Goal: Task Accomplishment & Management: Manage account settings

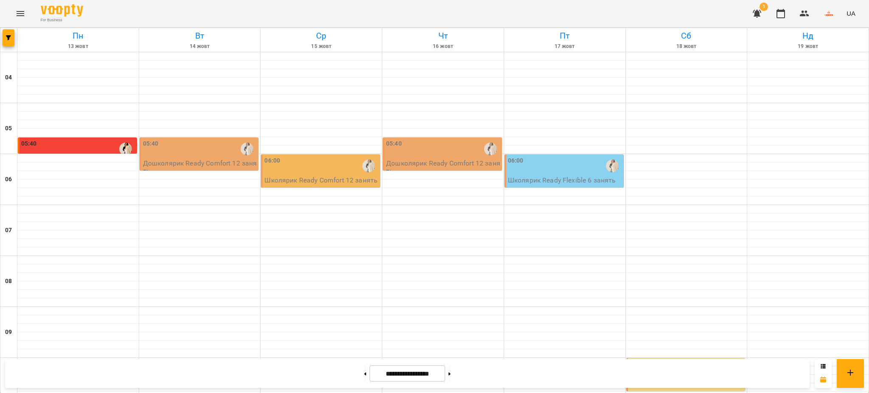
scroll to position [563, 0]
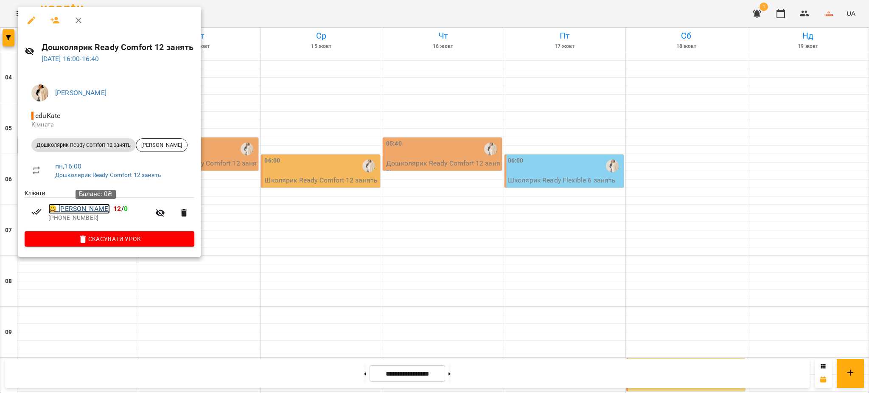
click at [110, 210] on link "😀 [PERSON_NAME]" at bounding box center [79, 209] width 62 height 10
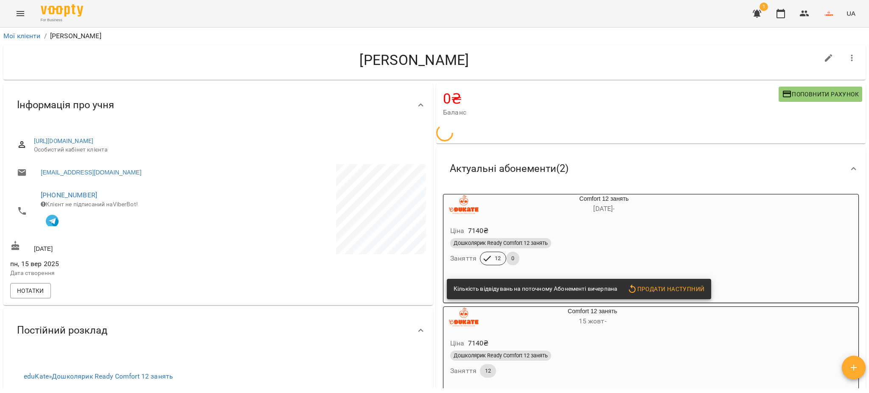
scroll to position [113, 0]
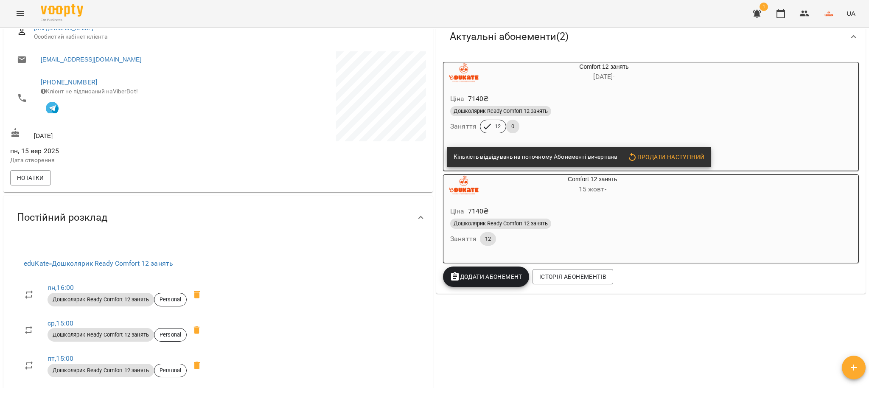
click at [523, 115] on span "Дошколярик Ready Comfort 12 занять" at bounding box center [500, 111] width 101 height 8
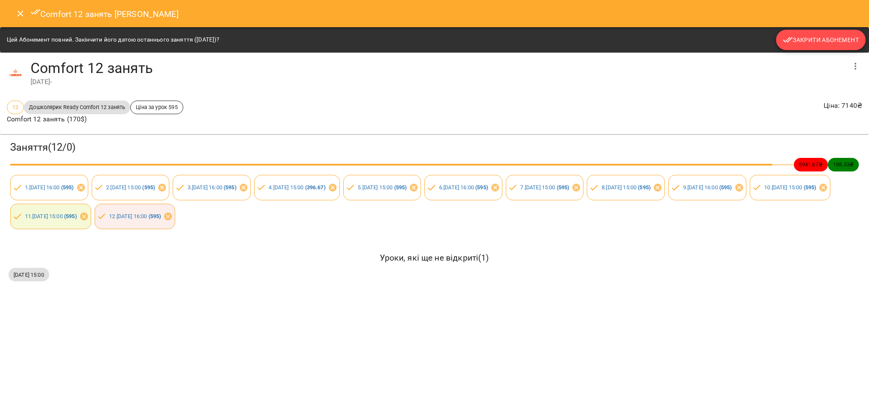
click at [836, 38] on span "Закрити Абонемент" at bounding box center [821, 40] width 76 height 10
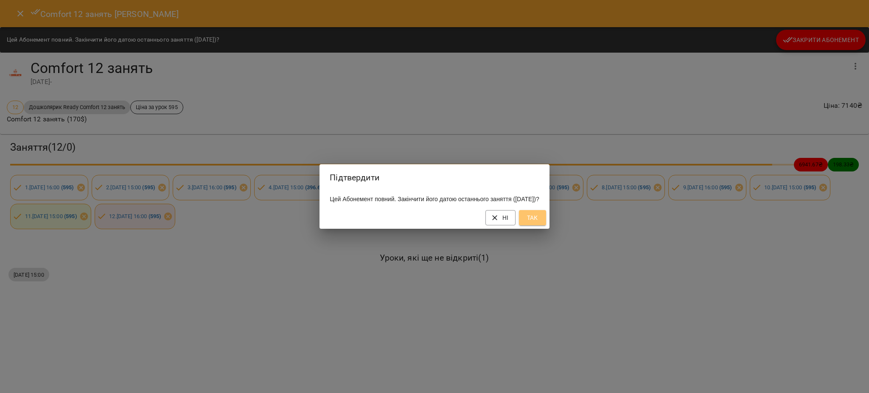
click at [540, 223] on span "Так" at bounding box center [533, 218] width 14 height 10
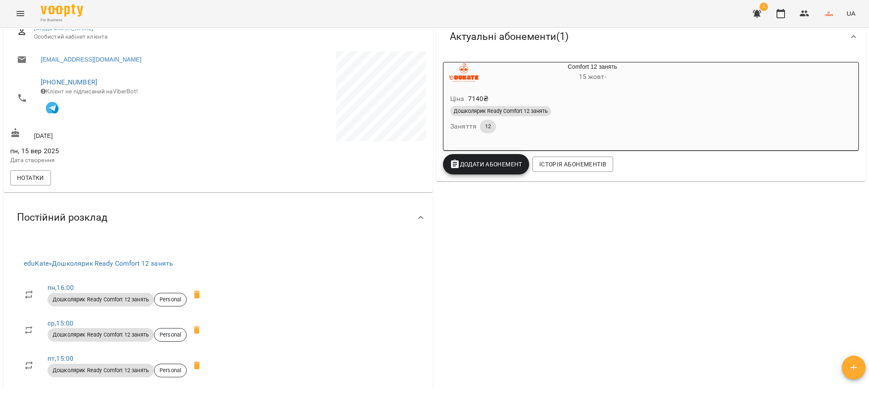
click at [470, 101] on p "7140 ₴" at bounding box center [478, 99] width 21 height 10
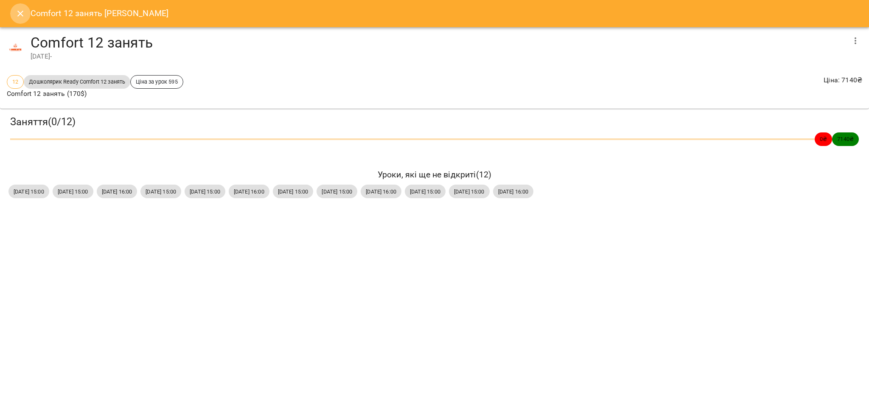
click at [17, 8] on icon "Close" at bounding box center [20, 13] width 10 height 10
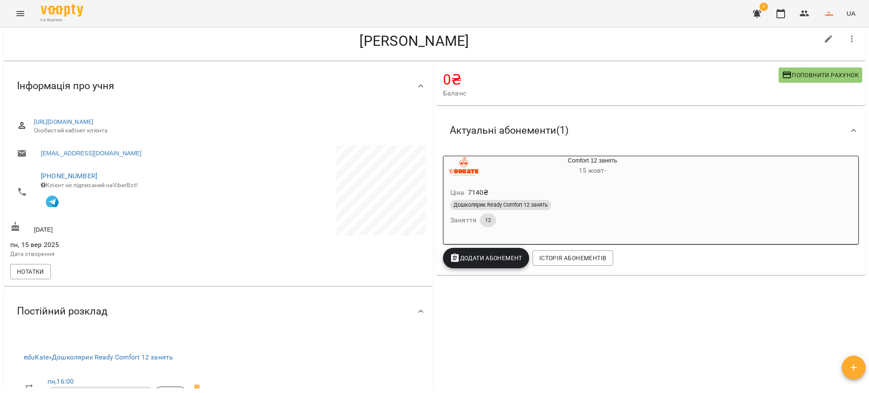
scroll to position [0, 0]
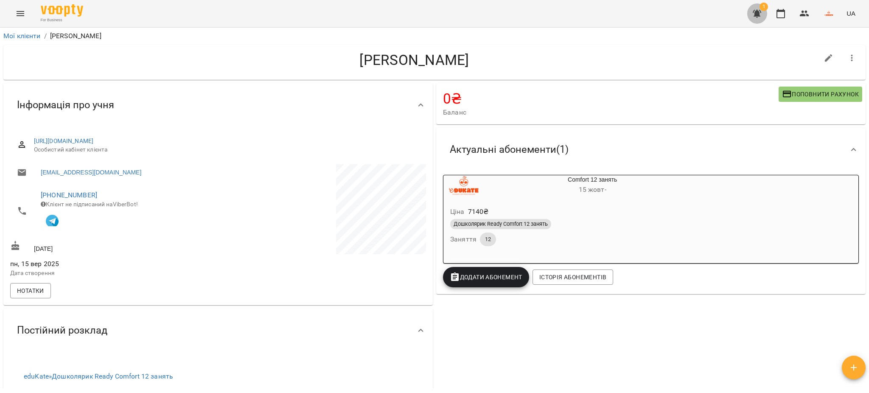
click at [758, 13] on icon "button" at bounding box center [757, 14] width 8 height 8
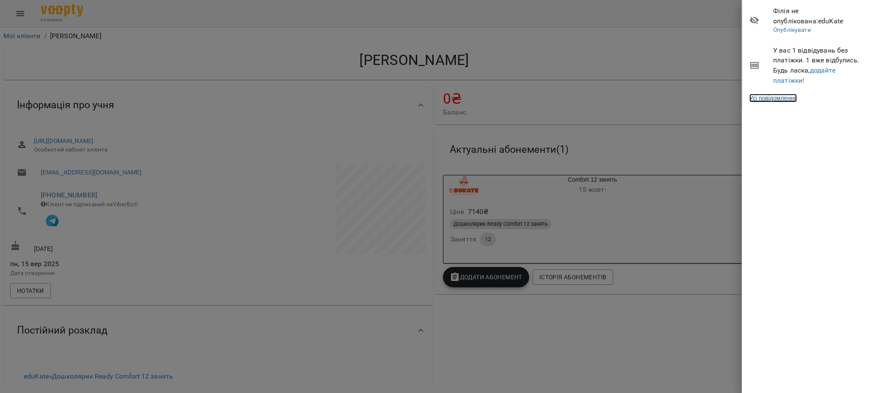
click at [774, 98] on link "Усі повідомлення" at bounding box center [774, 98] width 48 height 8
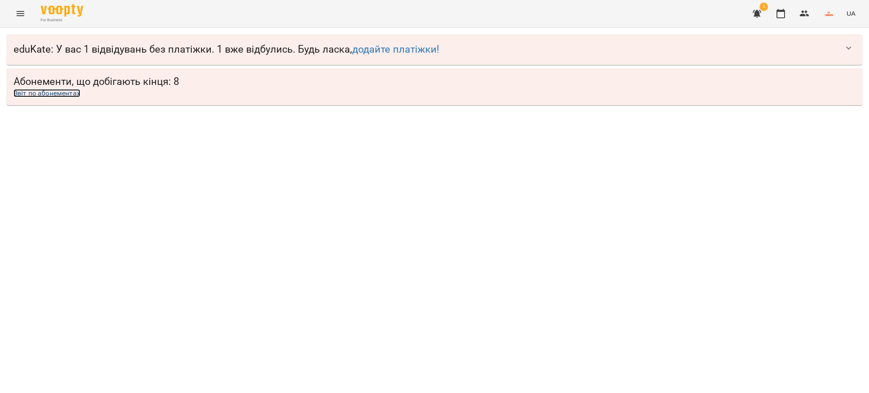
click at [52, 91] on link "Звіт по абонементах" at bounding box center [47, 93] width 67 height 8
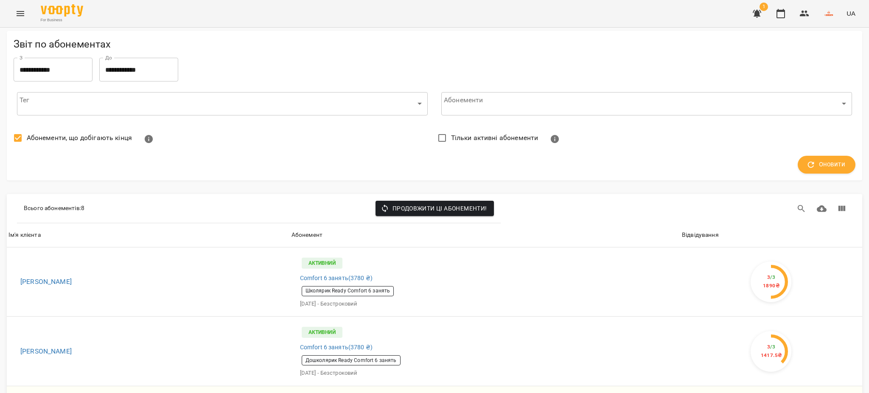
scroll to position [452, 0]
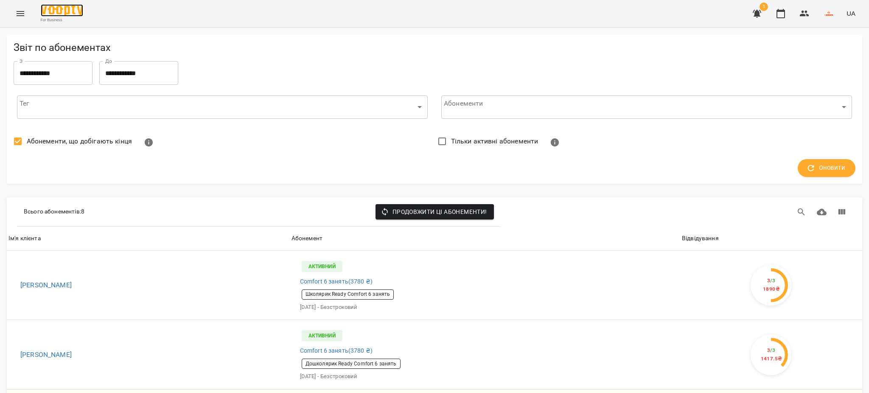
click at [59, 6] on img at bounding box center [62, 10] width 42 height 12
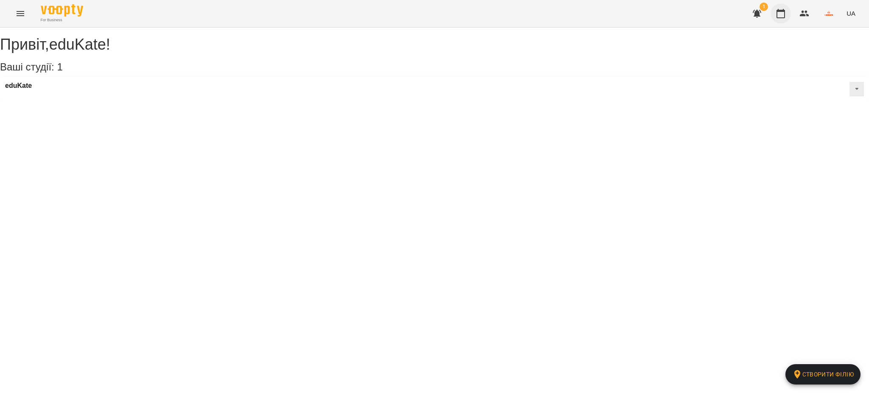
click at [784, 20] on button "button" at bounding box center [781, 13] width 20 height 20
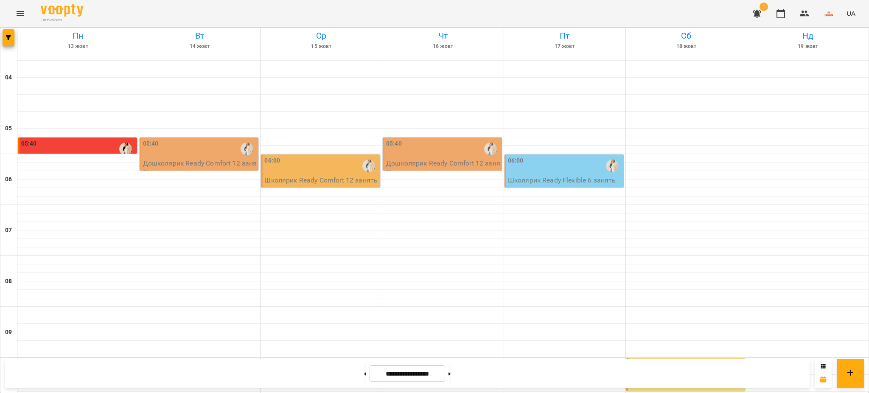
scroll to position [506, 0]
